Goal: Complete application form: Complete application form

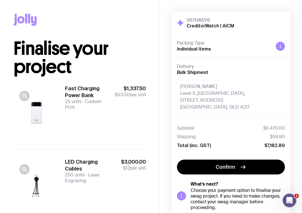
click at [29, 96] on button "button" at bounding box center [24, 96] width 10 height 10
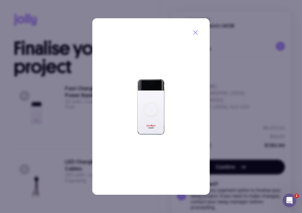
click at [196, 32] on icon "button" at bounding box center [196, 33] width 4 height 4
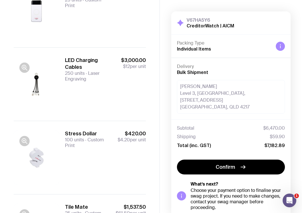
scroll to position [105, 0]
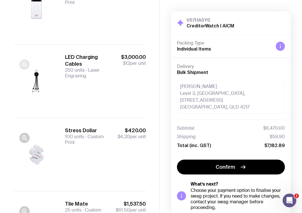
click at [25, 63] on icon "button" at bounding box center [24, 64] width 7 height 7
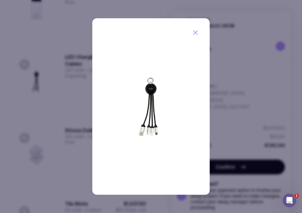
click at [195, 31] on icon "button" at bounding box center [195, 32] width 7 height 7
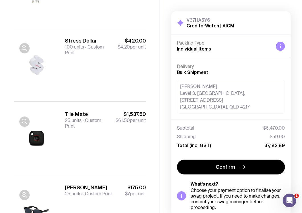
scroll to position [201, 0]
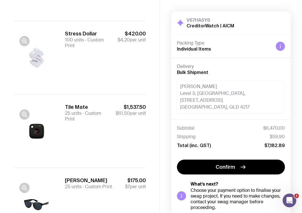
click at [37, 56] on div at bounding box center [37, 57] width 46 height 55
click at [38, 61] on div at bounding box center [37, 57] width 46 height 55
click at [35, 57] on div at bounding box center [37, 57] width 46 height 55
click at [24, 43] on icon "button" at bounding box center [24, 41] width 7 height 7
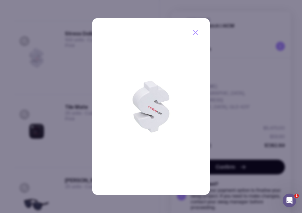
click at [195, 32] on icon "button" at bounding box center [195, 32] width 7 height 7
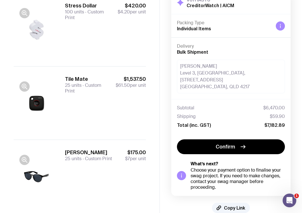
scroll to position [241, 0]
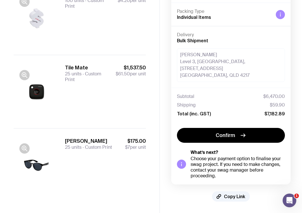
click at [40, 91] on div at bounding box center [37, 91] width 46 height 55
click at [23, 76] on icon "button" at bounding box center [24, 74] width 4 height 4
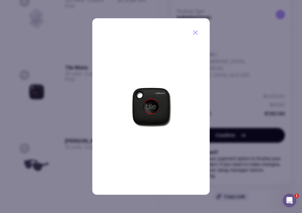
click at [196, 34] on icon "button" at bounding box center [195, 32] width 7 height 7
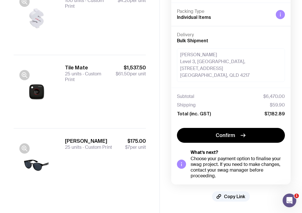
click at [37, 163] on div at bounding box center [37, 164] width 46 height 55
click at [25, 149] on icon "button" at bounding box center [24, 148] width 7 height 7
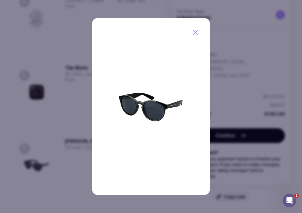
click at [194, 29] on icon "button" at bounding box center [195, 32] width 7 height 7
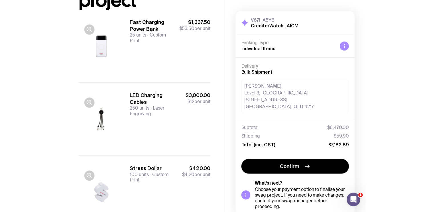
scroll to position [0, 0]
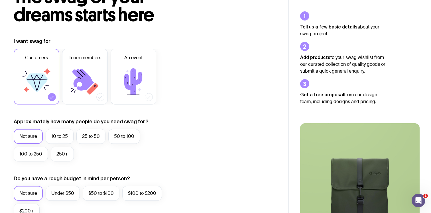
scroll to position [47, 0]
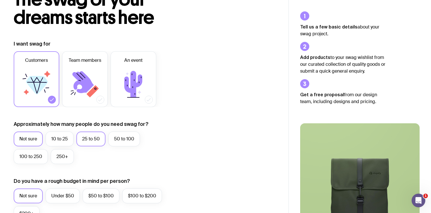
click at [89, 140] on label "25 to 50" at bounding box center [90, 139] width 29 height 15
click at [0, 0] on input "25 to 50" at bounding box center [0, 0] width 0 height 0
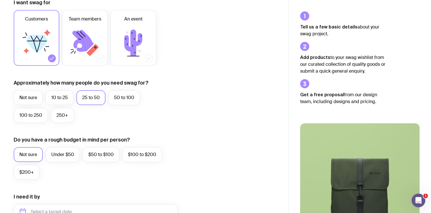
scroll to position [89, 0]
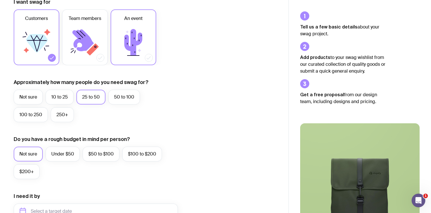
click at [136, 34] on icon at bounding box center [133, 42] width 18 height 27
click at [0, 0] on input "An event" at bounding box center [0, 0] width 0 height 0
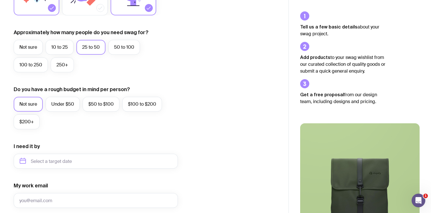
scroll to position [141, 0]
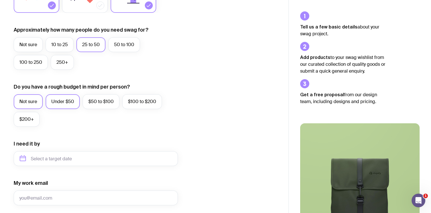
click at [74, 102] on label "Under $50" at bounding box center [63, 101] width 34 height 15
click at [0, 0] on input "Under $50" at bounding box center [0, 0] width 0 height 0
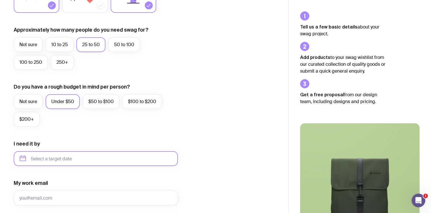
click at [67, 157] on input "text" at bounding box center [96, 158] width 164 height 15
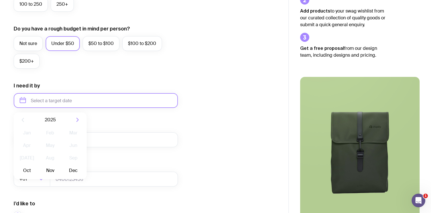
scroll to position [203, 0]
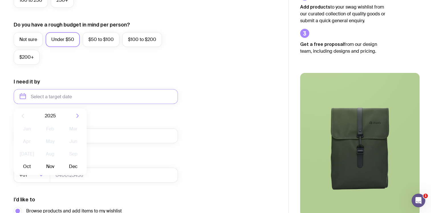
click at [136, 113] on form "I want swag for Customers Team members An event Approximately how many people d…" at bounding box center [96, 70] width 164 height 372
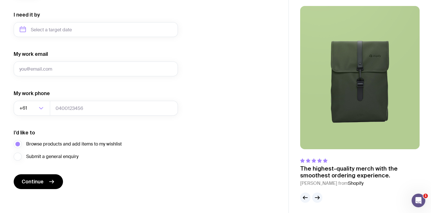
scroll to position [271, 0]
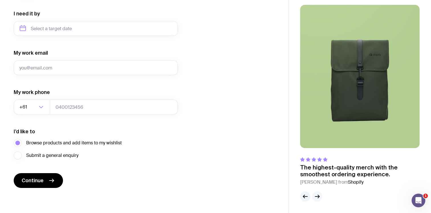
click at [315, 194] on icon "button" at bounding box center [317, 196] width 7 height 7
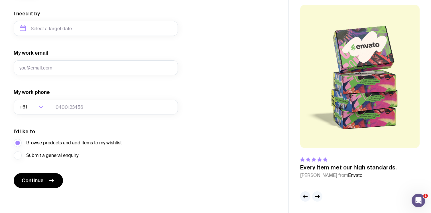
click at [315, 194] on icon "button" at bounding box center [317, 196] width 7 height 7
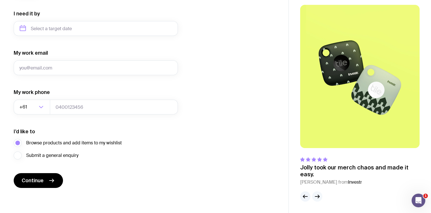
click at [315, 194] on icon "button" at bounding box center [317, 196] width 7 height 7
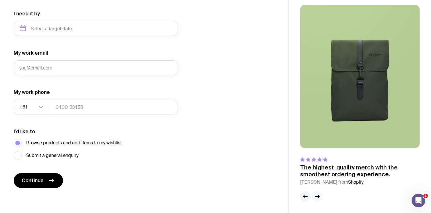
click at [315, 194] on icon "button" at bounding box center [317, 196] width 7 height 7
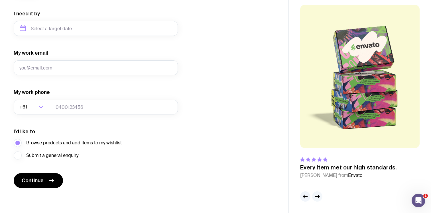
click at [315, 194] on icon "button" at bounding box center [317, 196] width 7 height 7
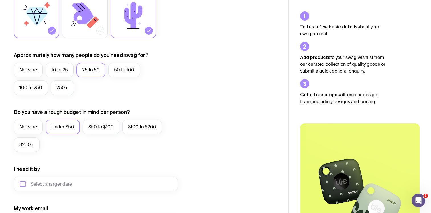
scroll to position [0, 0]
